Goal: Find specific page/section: Find specific page/section

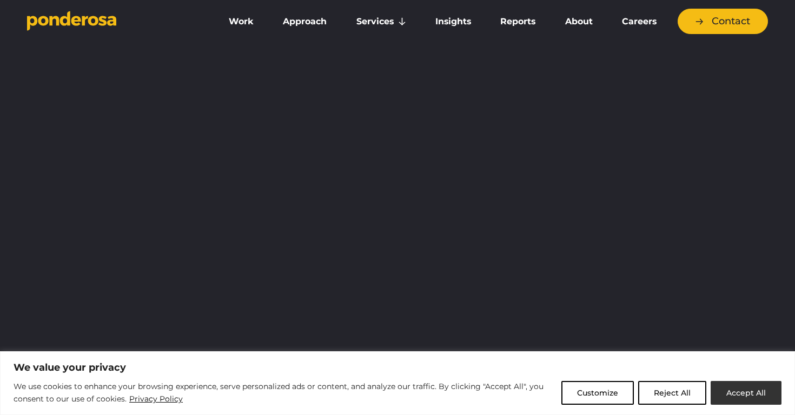
click at [734, 391] on button "Accept All" at bounding box center [745, 393] width 71 height 24
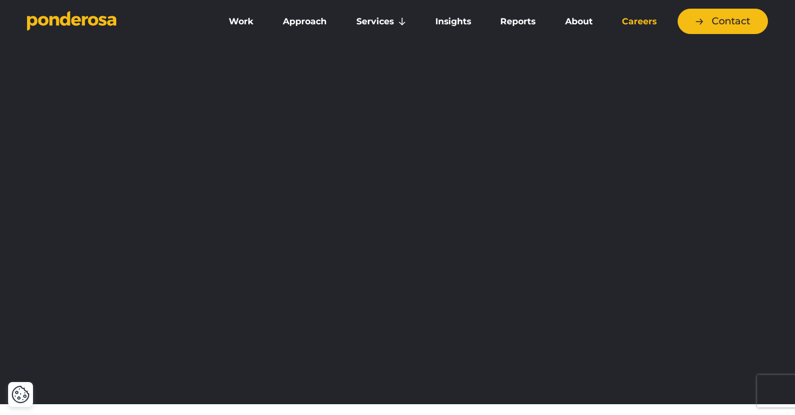
click at [634, 26] on link "Careers" at bounding box center [638, 21] width 59 height 23
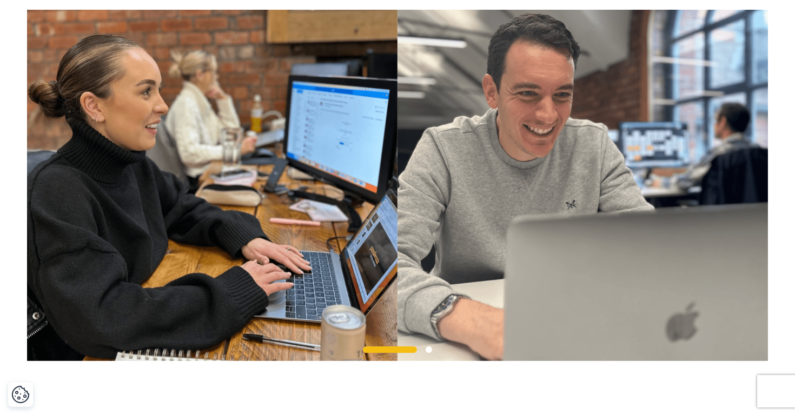
scroll to position [2930, 0]
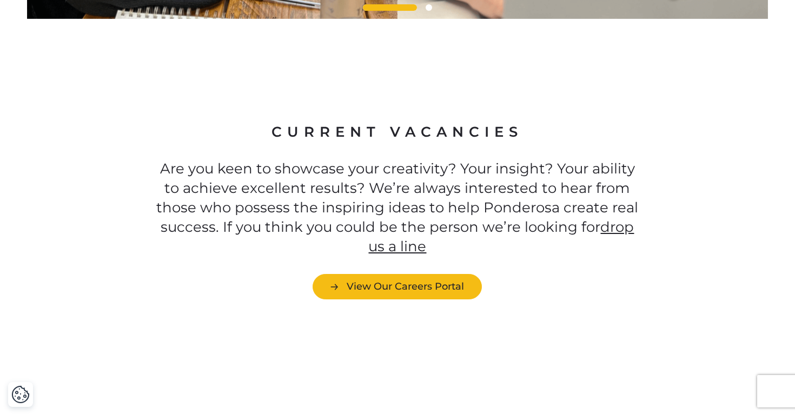
click at [417, 269] on div "Current Vacancies Are you keen to showcase your creativity? Your insight? Your …" at bounding box center [397, 211] width 795 height 315
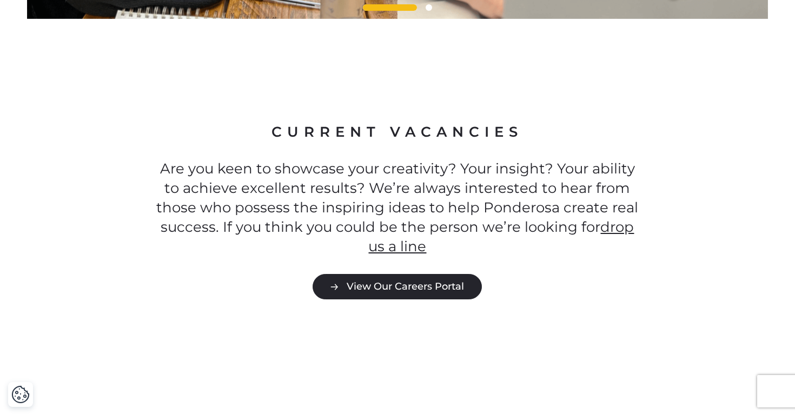
click at [417, 274] on link "View Our Careers Portal" at bounding box center [396, 286] width 169 height 25
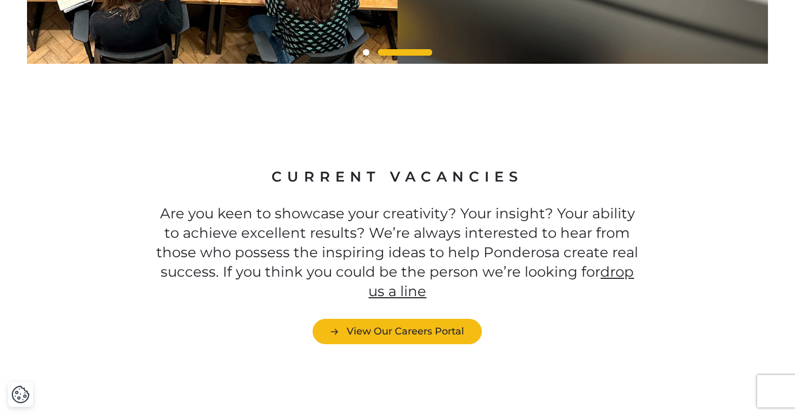
scroll to position [2519, 0]
